Goal: Information Seeking & Learning: Find specific fact

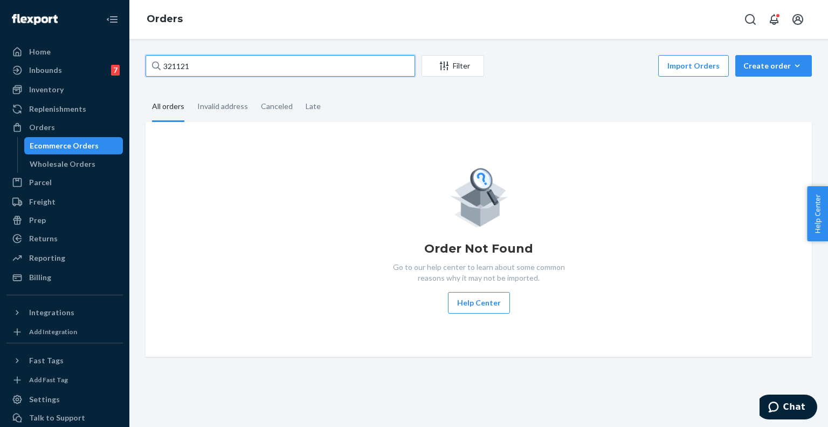
click at [262, 69] on input "321121" at bounding box center [281, 66] width 270 height 22
paste input "781"
type input "321781"
click at [235, 74] on input "321781" at bounding box center [281, 66] width 270 height 22
click at [67, 141] on div "Ecommerce Orders" at bounding box center [64, 145] width 69 height 11
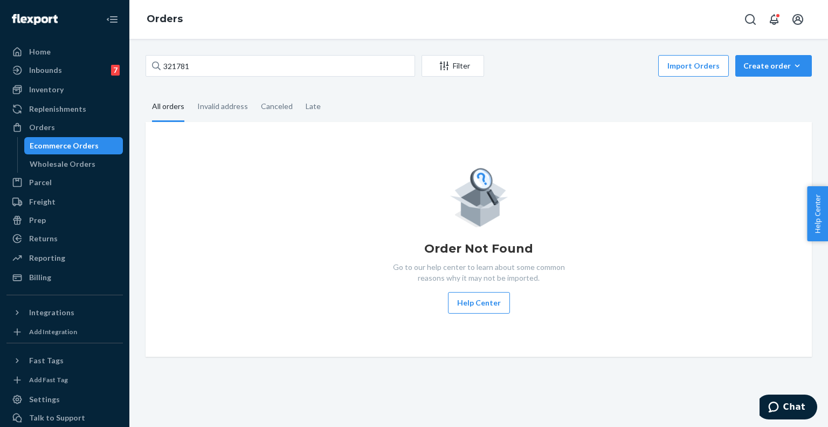
click at [80, 149] on div "Ecommerce Orders" at bounding box center [64, 145] width 69 height 11
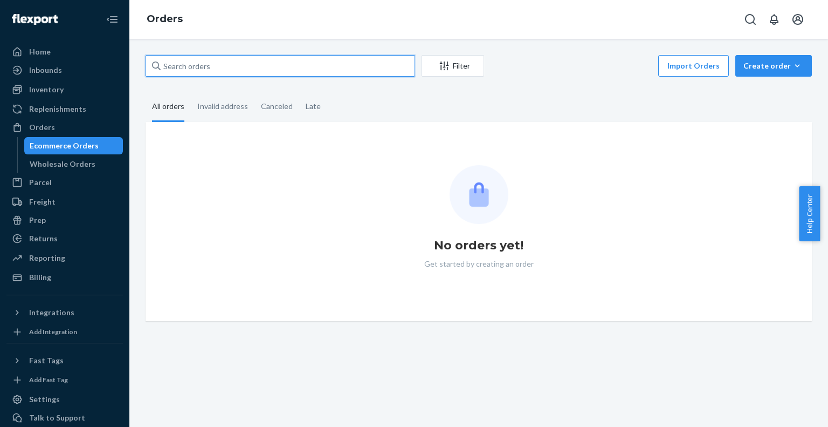
click at [208, 66] on input "text" at bounding box center [281, 66] width 270 height 22
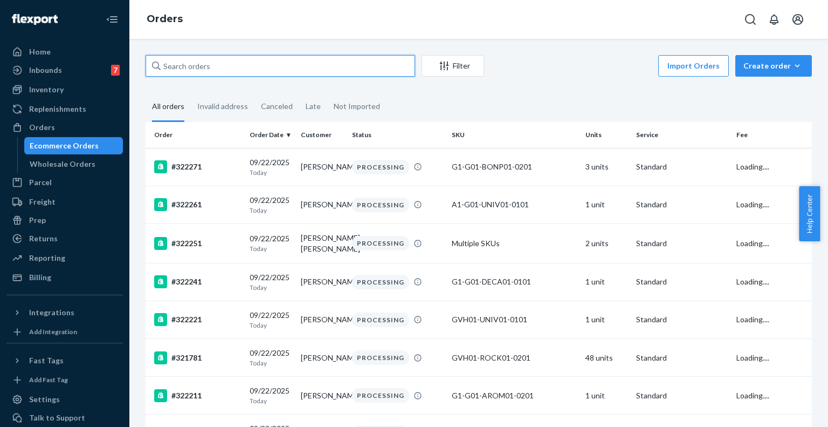
paste input "321781"
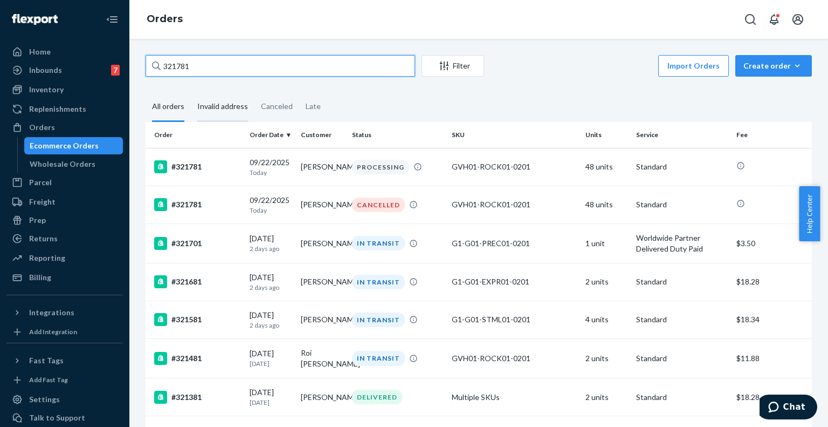
type input "321781"
click at [241, 110] on div "Invalid address" at bounding box center [222, 107] width 51 height 30
click at [191, 92] on input "Invalid address" at bounding box center [191, 92] width 0 height 0
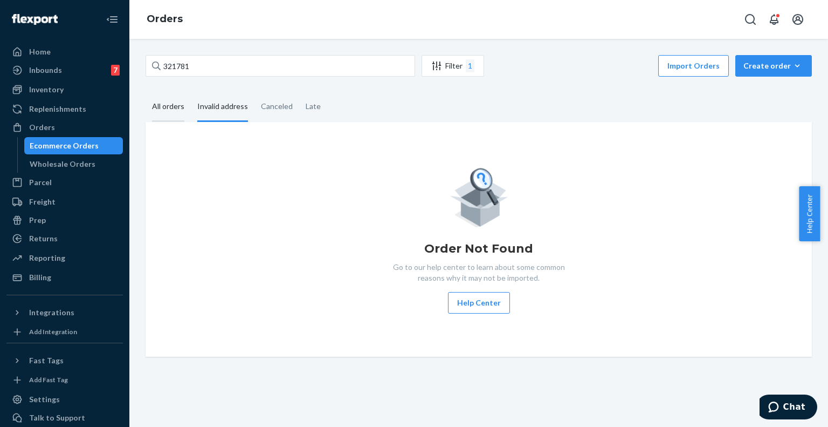
click at [174, 102] on div "All orders" at bounding box center [168, 107] width 32 height 30
click at [146, 92] on input "All orders" at bounding box center [146, 92] width 0 height 0
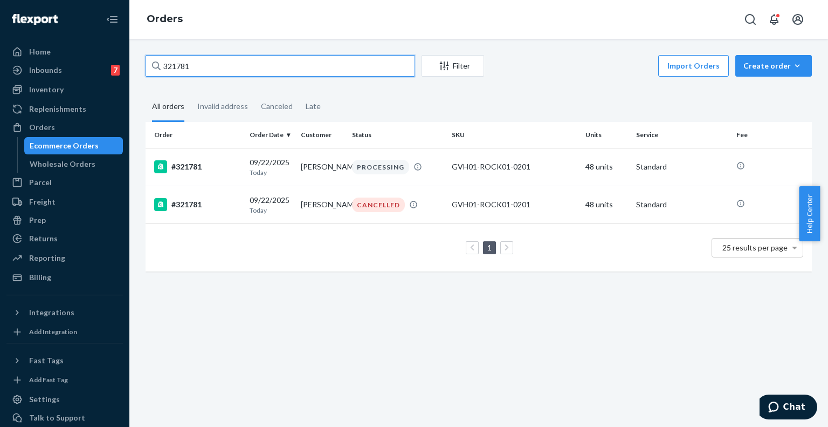
click at [212, 67] on input "321781" at bounding box center [281, 66] width 270 height 22
click at [219, 168] on div "#321781" at bounding box center [197, 166] width 87 height 13
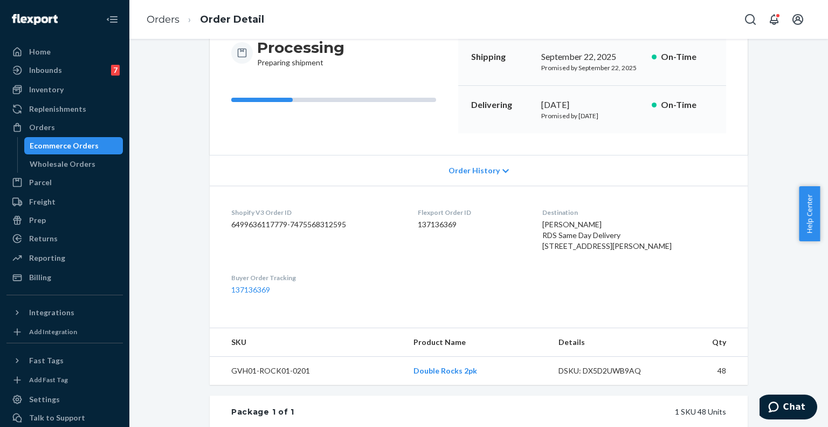
scroll to position [114, 0]
click at [63, 237] on div "Returns" at bounding box center [65, 238] width 114 height 15
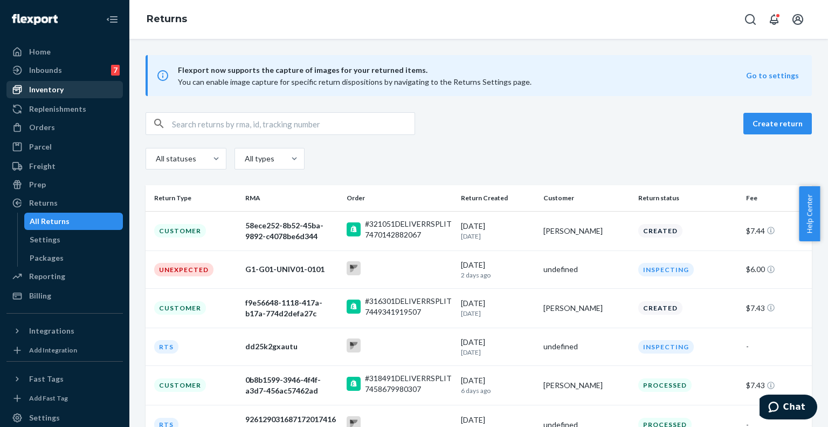
click at [61, 90] on div "Inventory" at bounding box center [46, 89] width 35 height 11
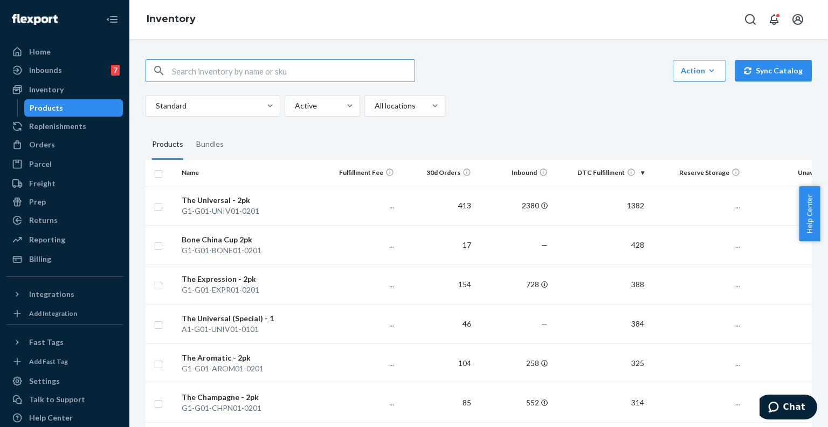
click at [204, 65] on input "text" at bounding box center [293, 71] width 243 height 22
type input "universal"
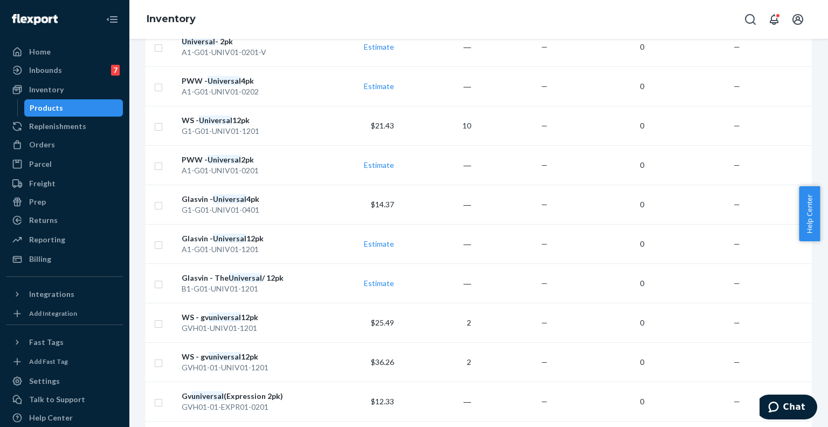
scroll to position [387, 0]
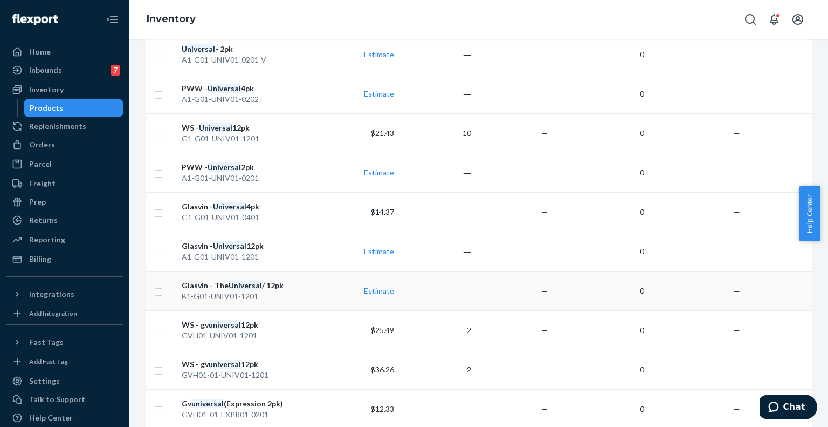
click at [315, 291] on div "B1-G01-UNIV01-1201" at bounding box center [249, 296] width 135 height 11
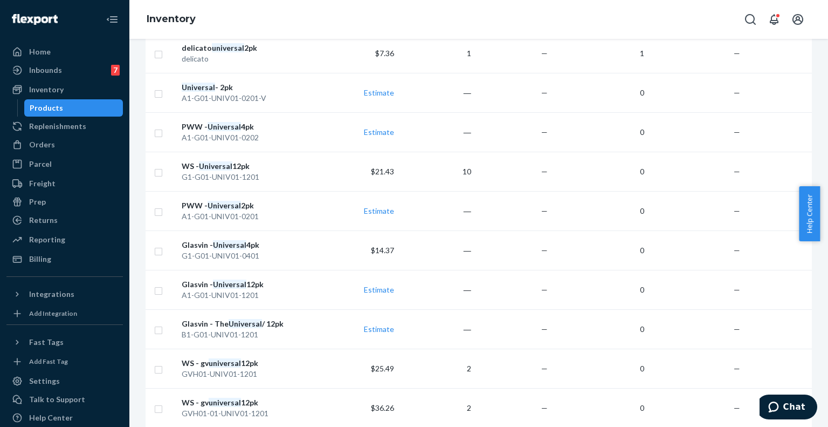
scroll to position [349, 0]
click at [303, 289] on div "A1-G01-UNIV01-1201" at bounding box center [249, 294] width 135 height 11
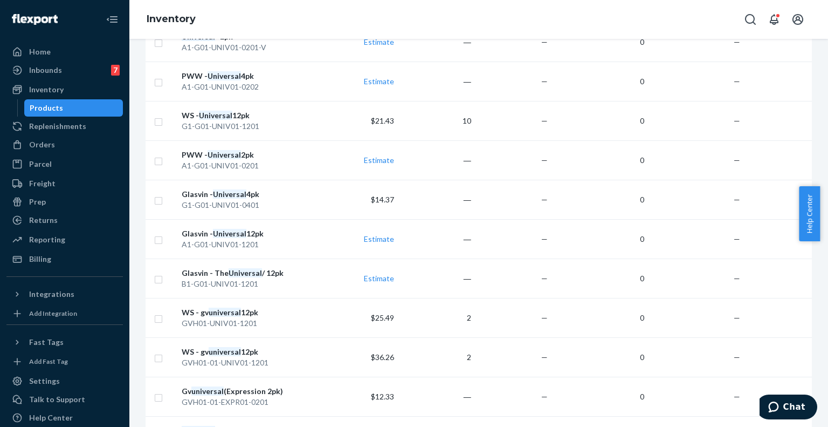
scroll to position [401, 0]
click at [304, 317] on div "GVH01-UNIV01-1201" at bounding box center [249, 322] width 135 height 11
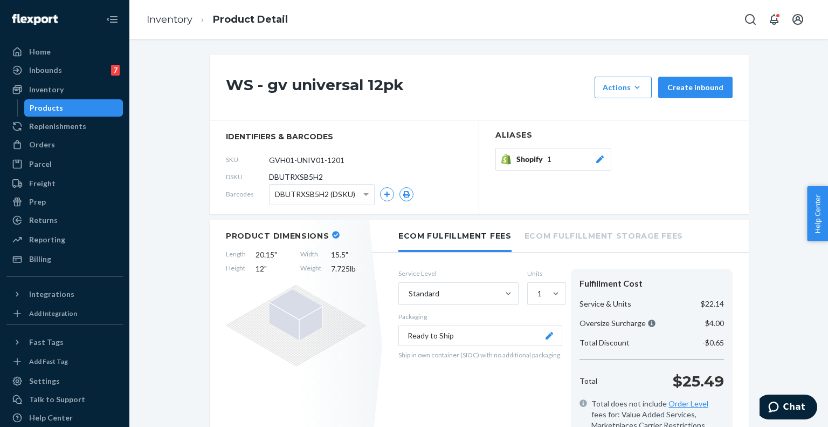
click at [235, 87] on h1 "WS - gv universal 12pk" at bounding box center [407, 88] width 363 height 22
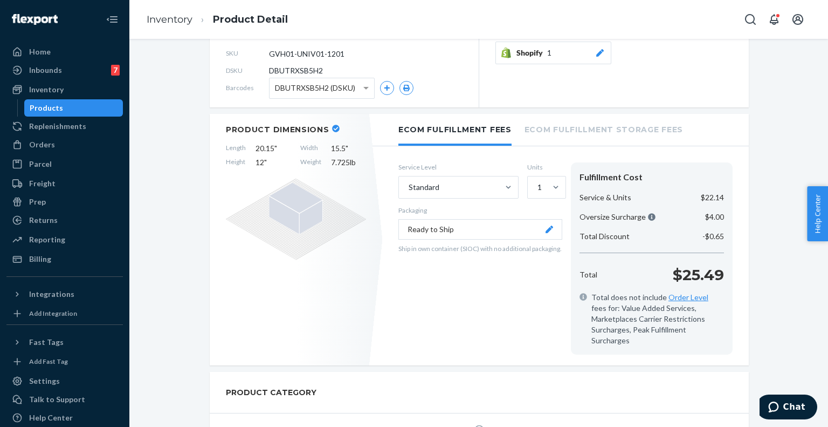
scroll to position [107, 0]
drag, startPoint x: 219, startPoint y: 144, endPoint x: 358, endPoint y: 169, distance: 140.4
click at [358, 169] on div "Product Dimensions Length 20.15 " Width 15.5 " Height 12 " Weight 7.725 lb" at bounding box center [296, 238] width 173 height 251
copy div "Length 20.15 " Width 15.5 " Height 12 " Weight 7.725 lb"
